Goal: Task Accomplishment & Management: Complete application form

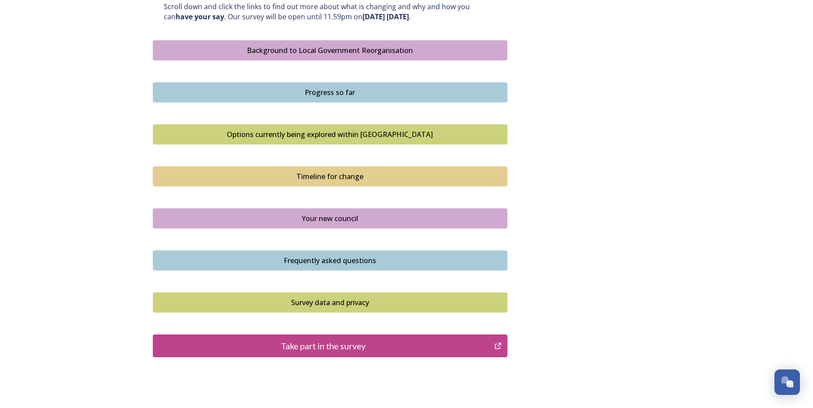
scroll to position [490, 0]
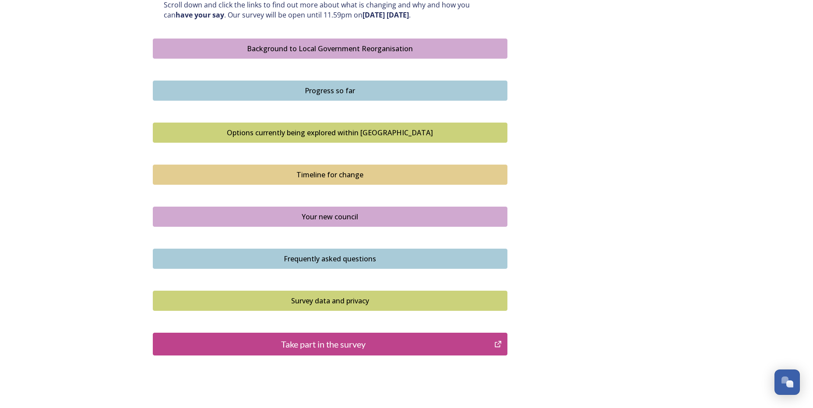
click at [310, 219] on div "Your new council" at bounding box center [330, 216] width 345 height 11
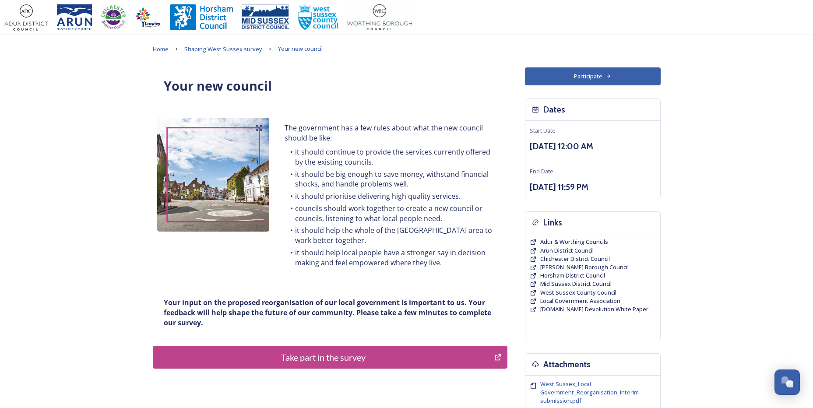
click at [331, 354] on div "Take part in the survey" at bounding box center [324, 357] width 332 height 13
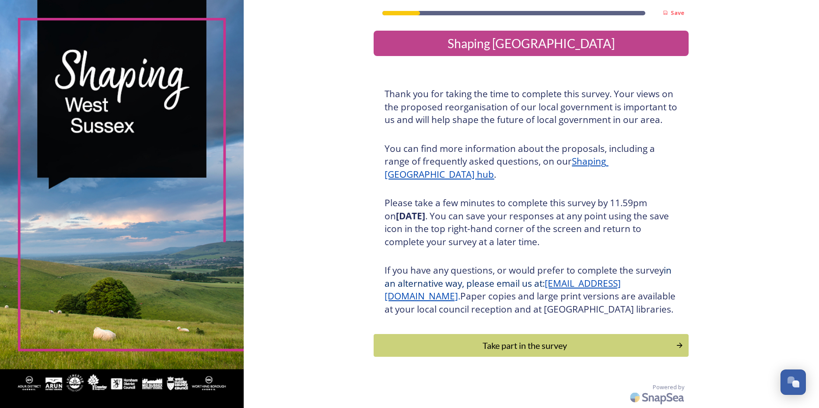
scroll to position [13, 0]
